Goal: Register for event/course

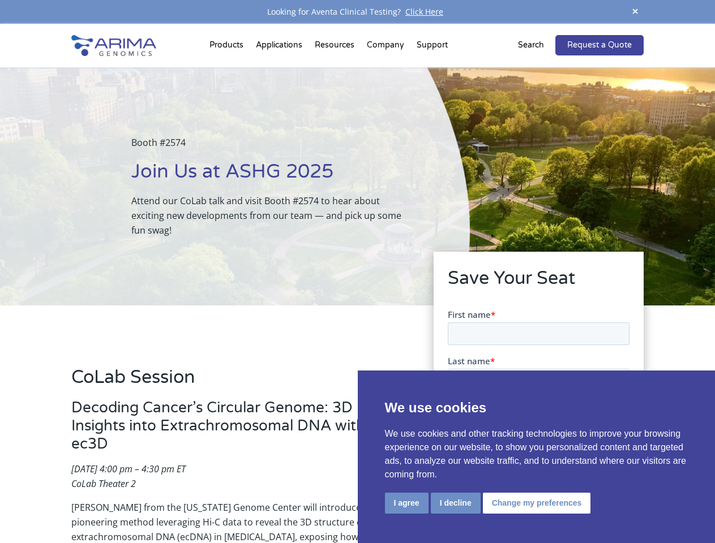
click at [357, 272] on div "Booth #2574 Join Us at ASHG 2025 Attend our CoLab talk and visit Booth #2574 to…" at bounding box center [235, 186] width 470 height 238
click at [406, 503] on button "I agree" at bounding box center [407, 503] width 44 height 21
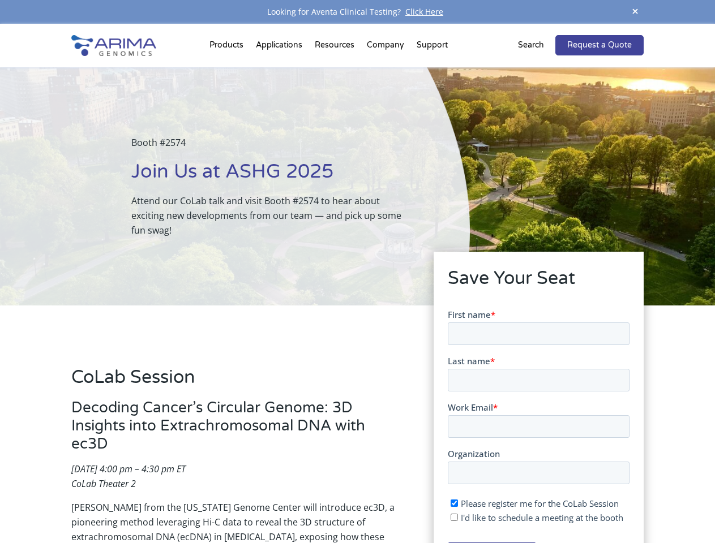
click at [454, 517] on input "I'd like to schedule a meeting at the booth" at bounding box center [453, 516] width 7 height 7
click at [534, 517] on span "I'd like to schedule a meeting at the booth" at bounding box center [541, 517] width 162 height 11
click at [457, 517] on input "I'd like to schedule a meeting at the booth" at bounding box center [453, 516] width 7 height 7
checkbox input "false"
click at [635, 12] on span at bounding box center [634, 12] width 17 height 15
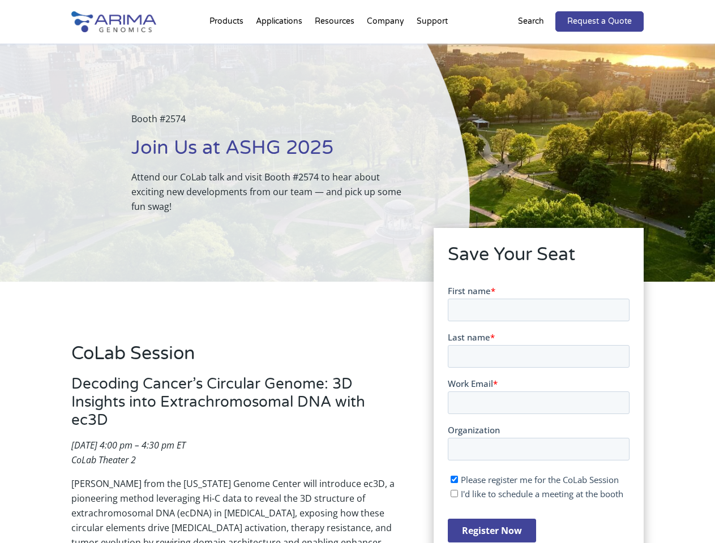
click at [228, 48] on div "Booth #2574 Join Us at ASHG 2025 Attend our CoLab talk and visit Booth #2574 to…" at bounding box center [235, 163] width 470 height 238
click at [336, 48] on div "Booth #2574 Join Us at ASHG 2025 Attend our CoLab talk and visit Booth #2574 to…" at bounding box center [235, 163] width 470 height 238
click at [386, 48] on div "Booth #2574 Join Us at ASHG 2025 Attend our CoLab talk and visit Booth #2574 to…" at bounding box center [235, 163] width 470 height 238
click at [432, 48] on div "Booth #2574 Join Us at ASHG 2025 Attend our CoLab talk and visit Booth #2574 to…" at bounding box center [235, 163] width 470 height 238
